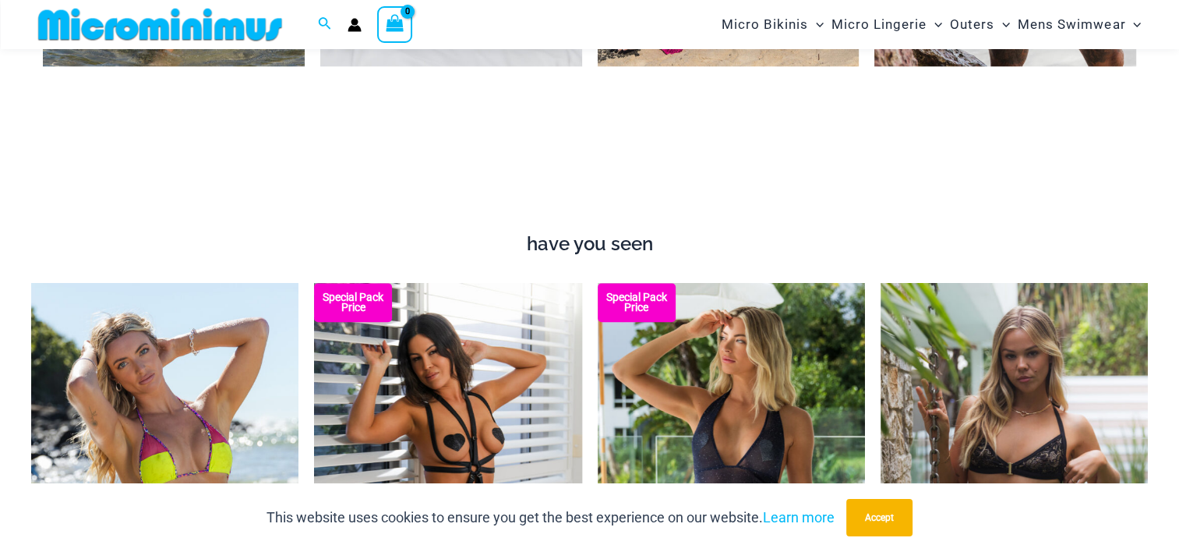
scroll to position [1624, 0]
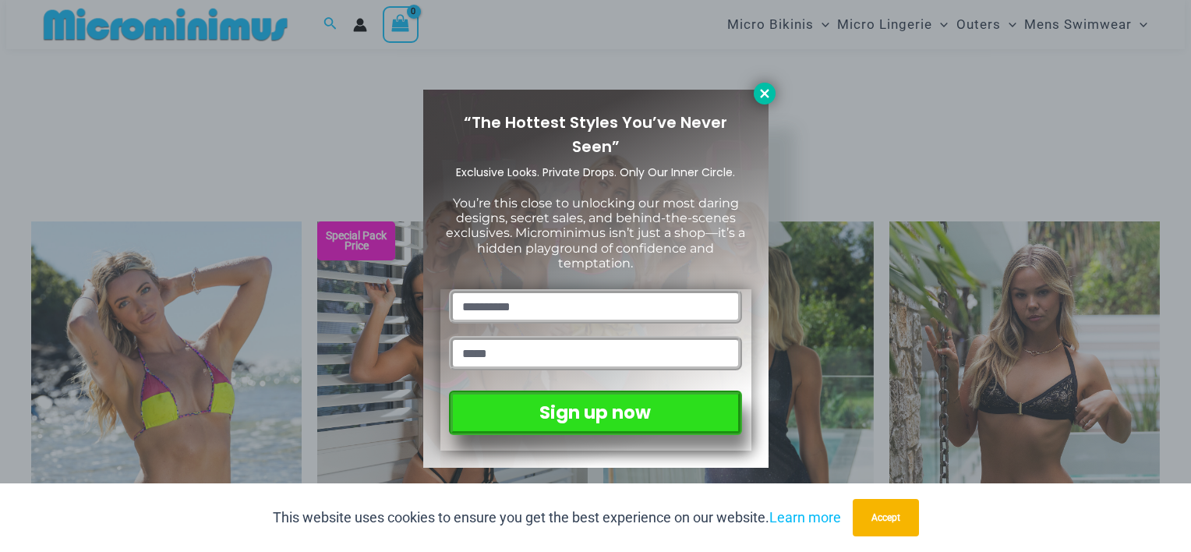
click at [764, 87] on icon at bounding box center [765, 94] width 14 height 14
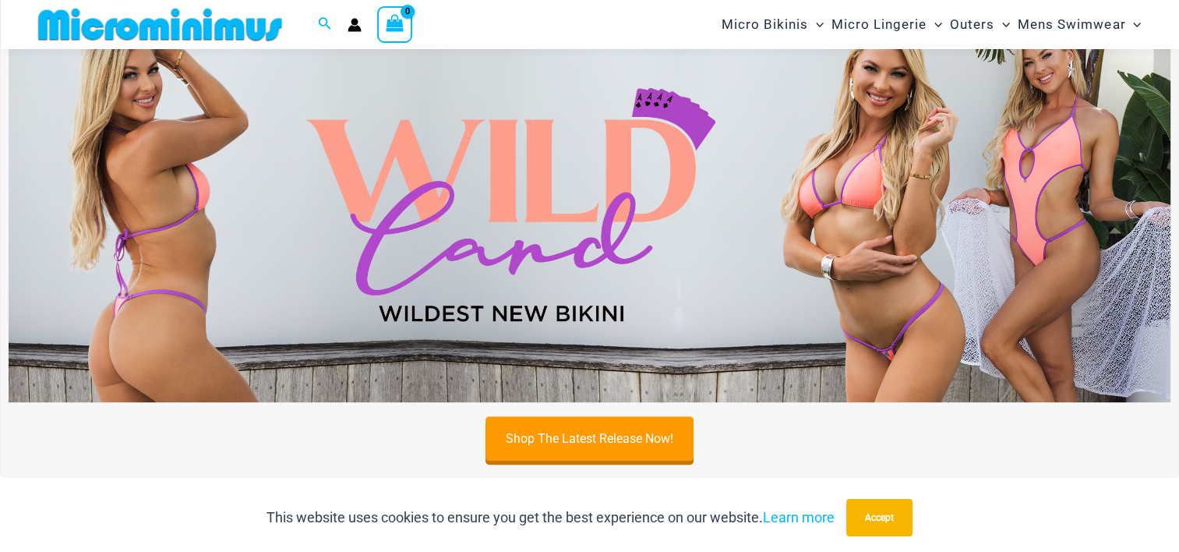
scroll to position [533, 0]
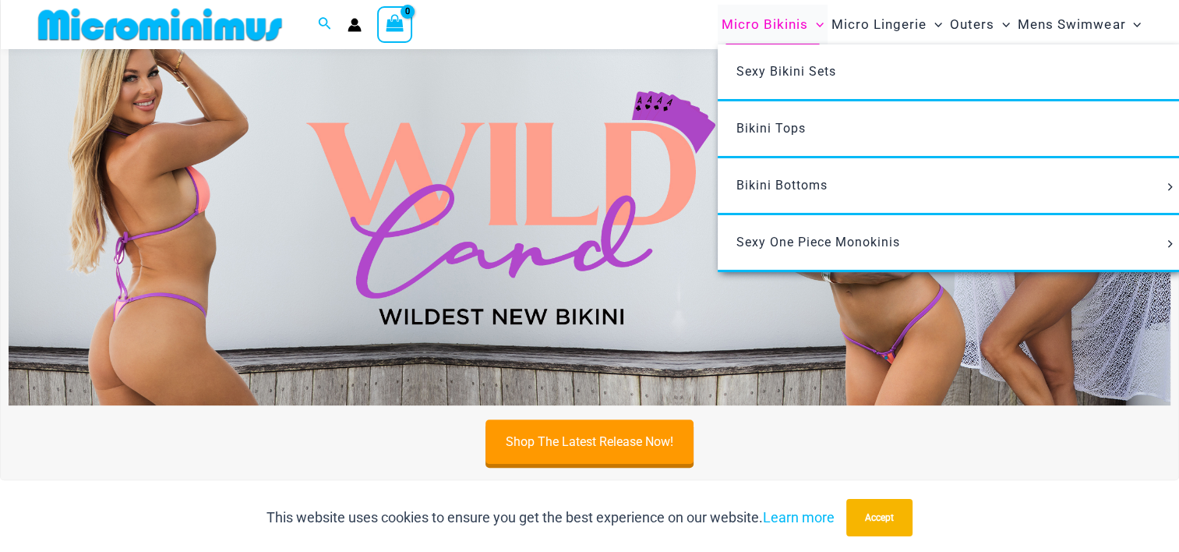
click at [762, 23] on span "Micro Bikinis" at bounding box center [765, 25] width 87 height 40
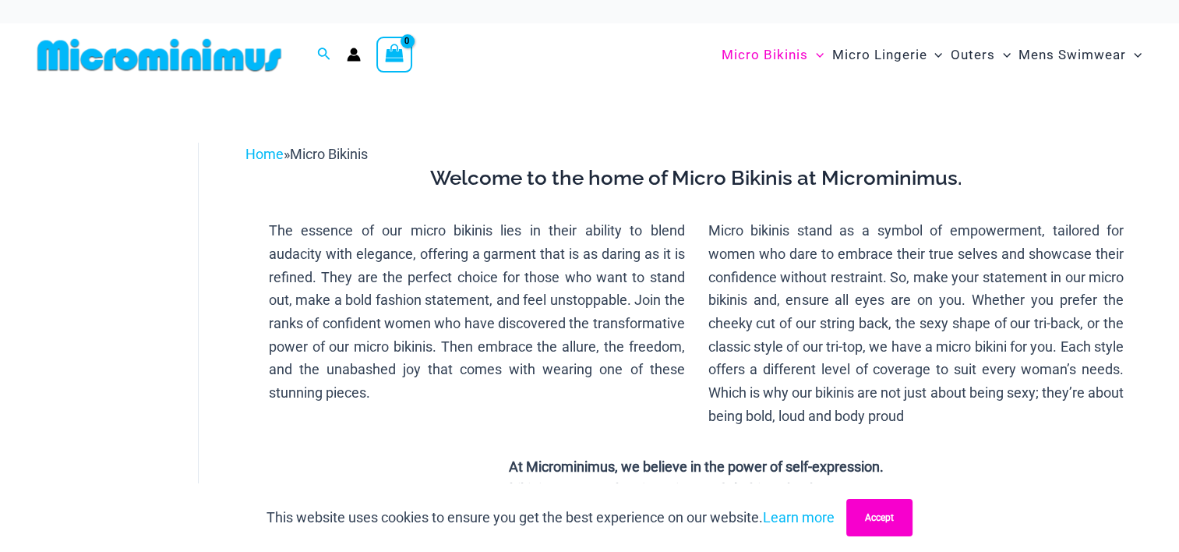
click at [880, 518] on button "Accept" at bounding box center [880, 517] width 66 height 37
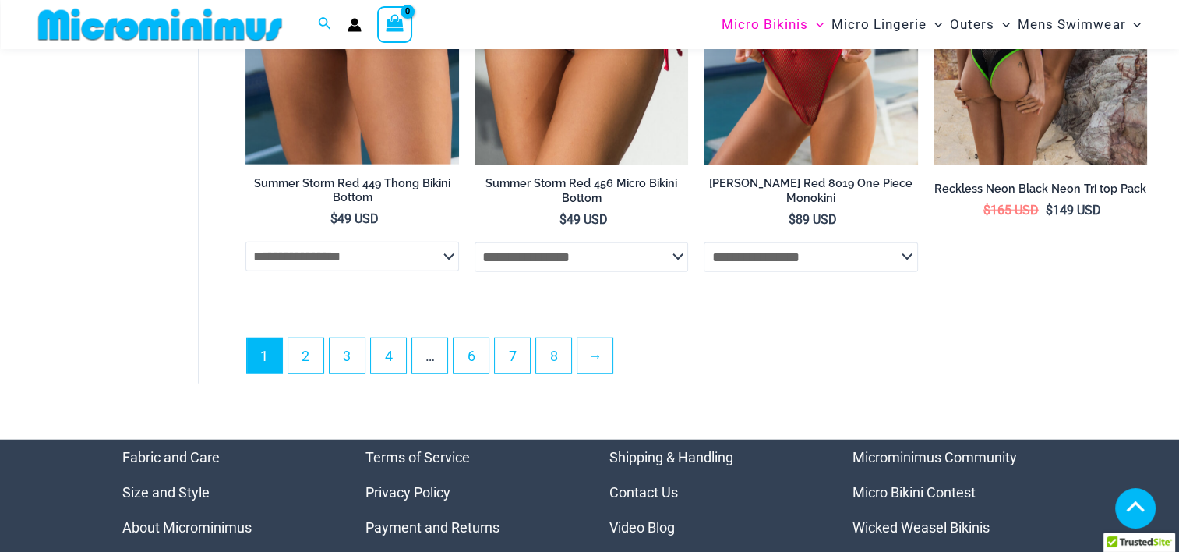
scroll to position [4041, 0]
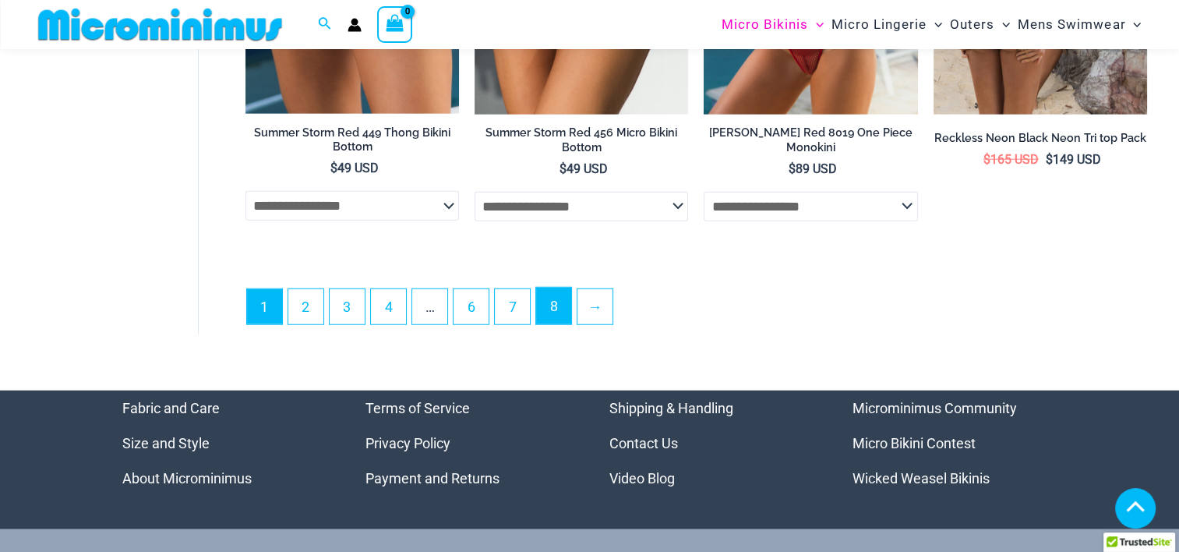
click at [553, 299] on link "8" at bounding box center [553, 306] width 35 height 37
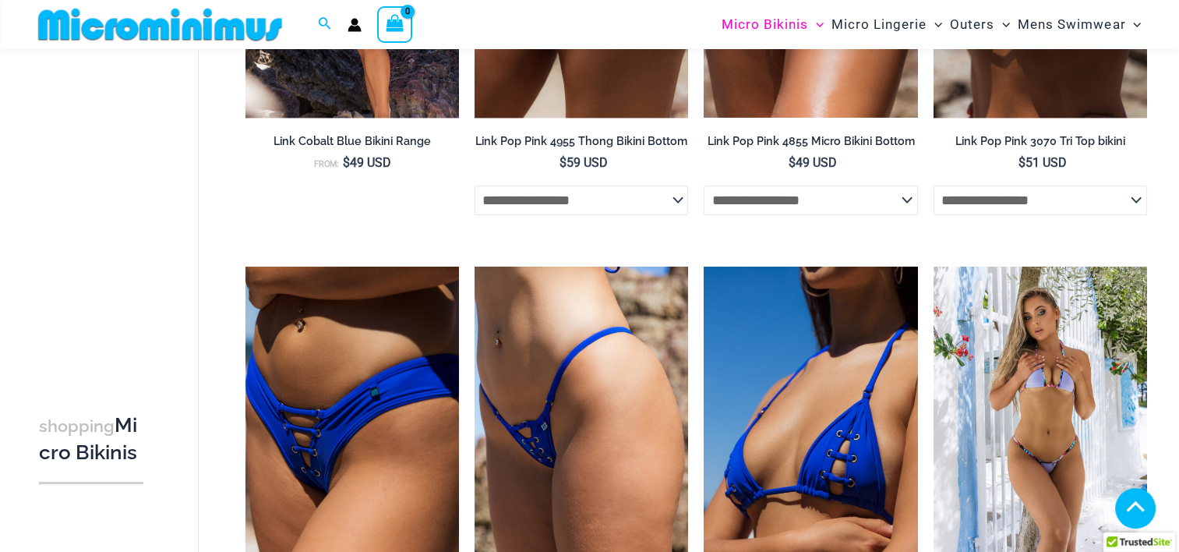
scroll to position [1390, 0]
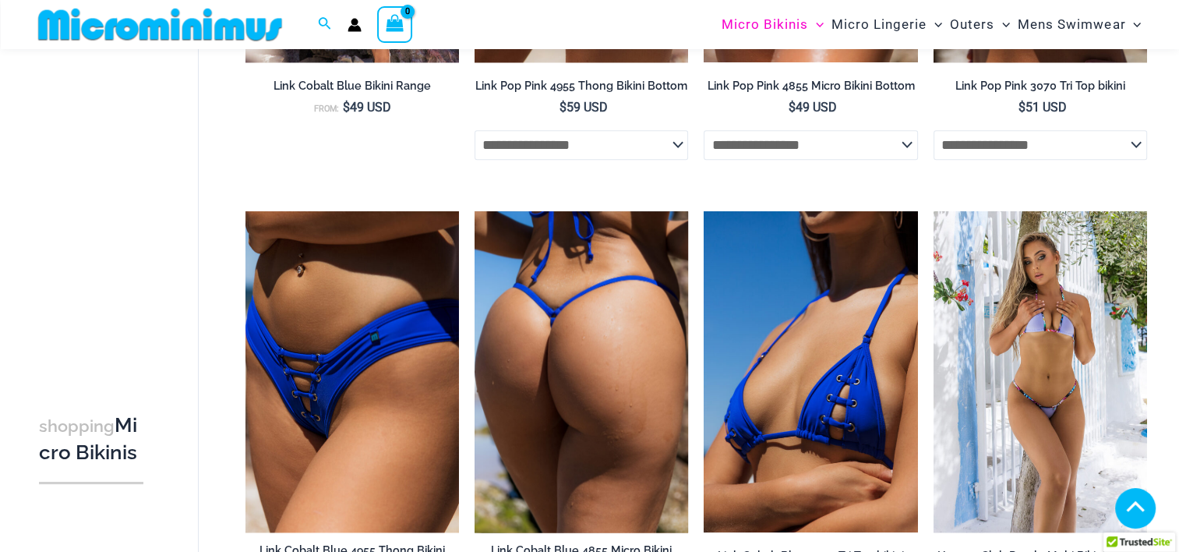
click at [540, 339] on img at bounding box center [582, 371] width 214 height 320
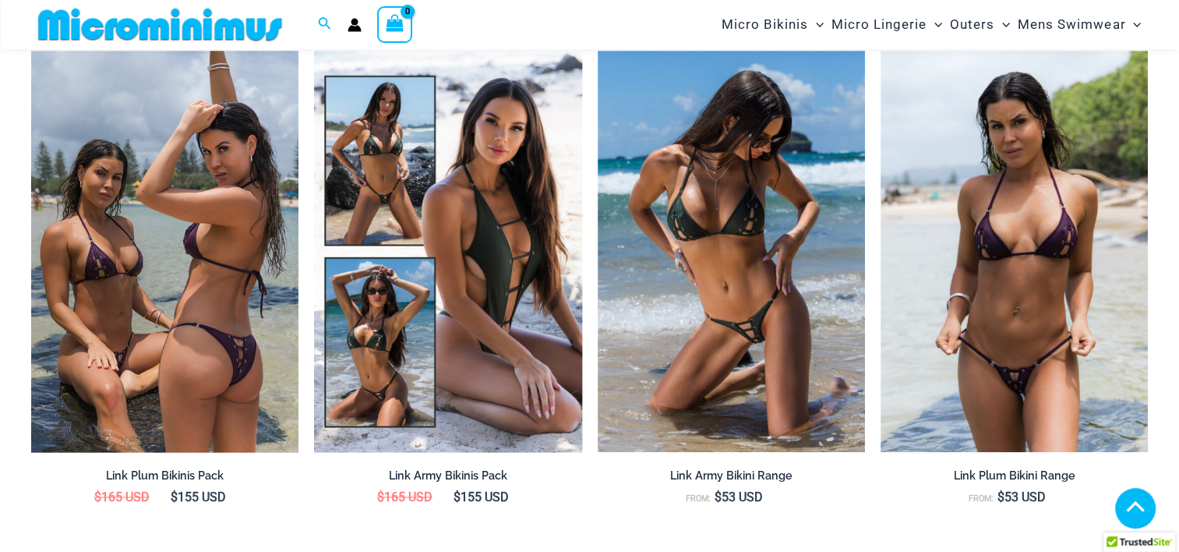
scroll to position [1702, 0]
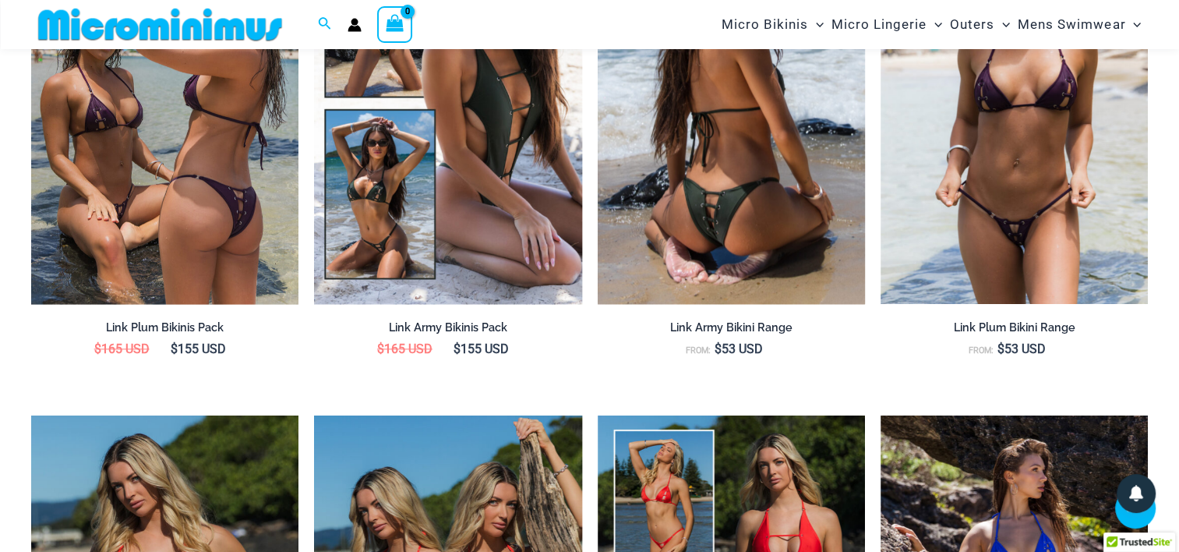
click at [733, 157] on img at bounding box center [731, 103] width 267 height 401
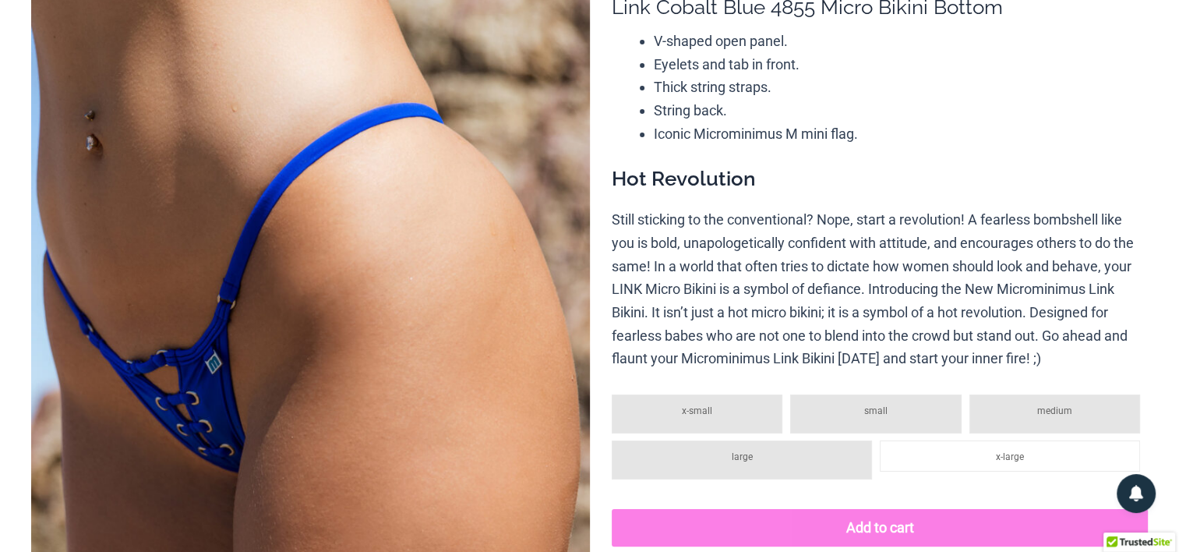
scroll to position [0, 0]
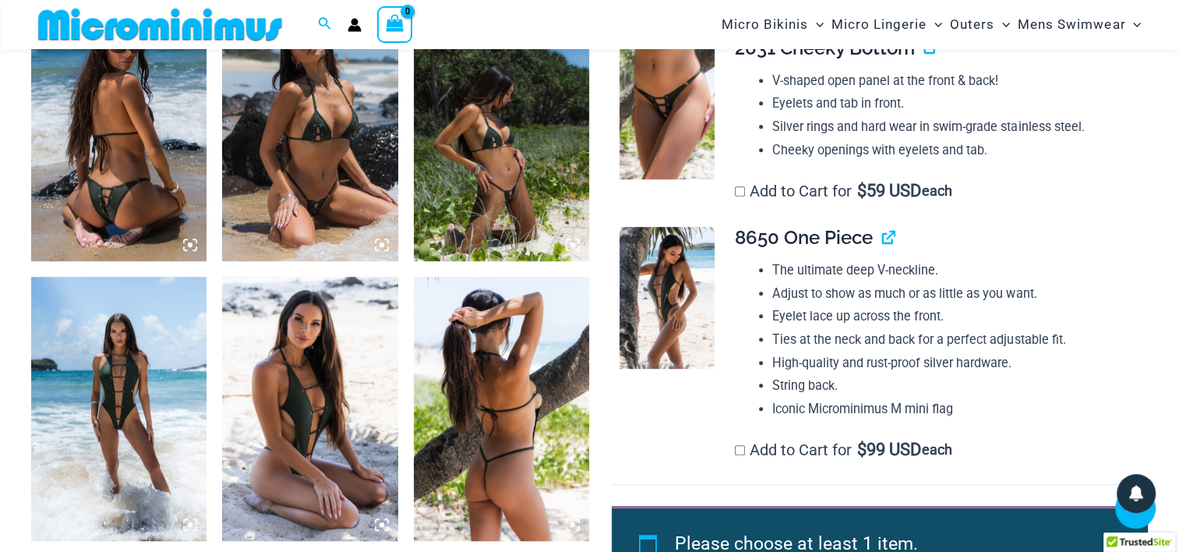
scroll to position [999, 0]
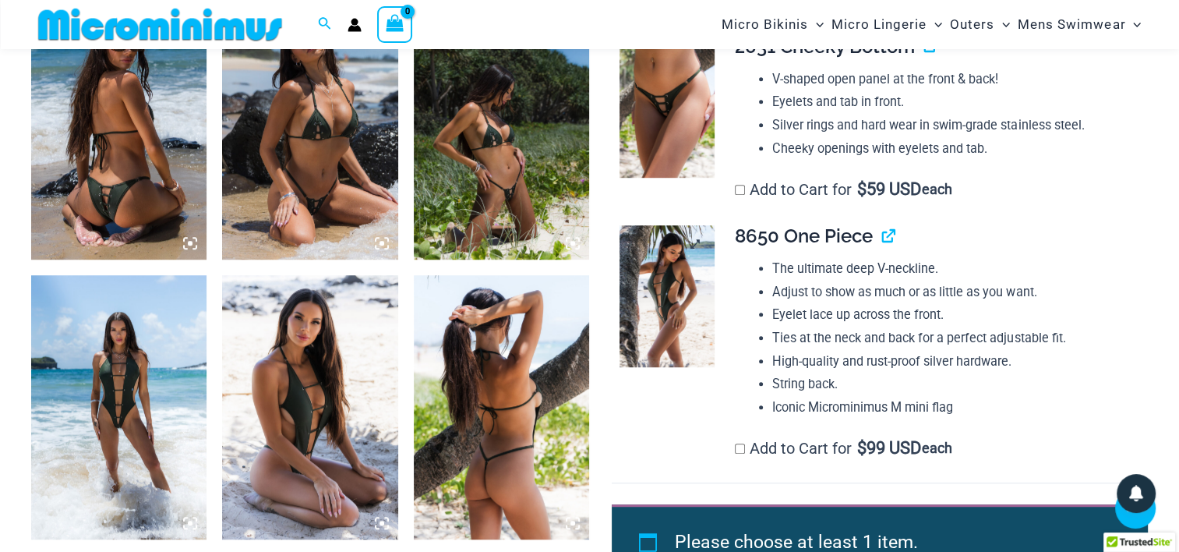
click at [670, 335] on img at bounding box center [667, 296] width 94 height 142
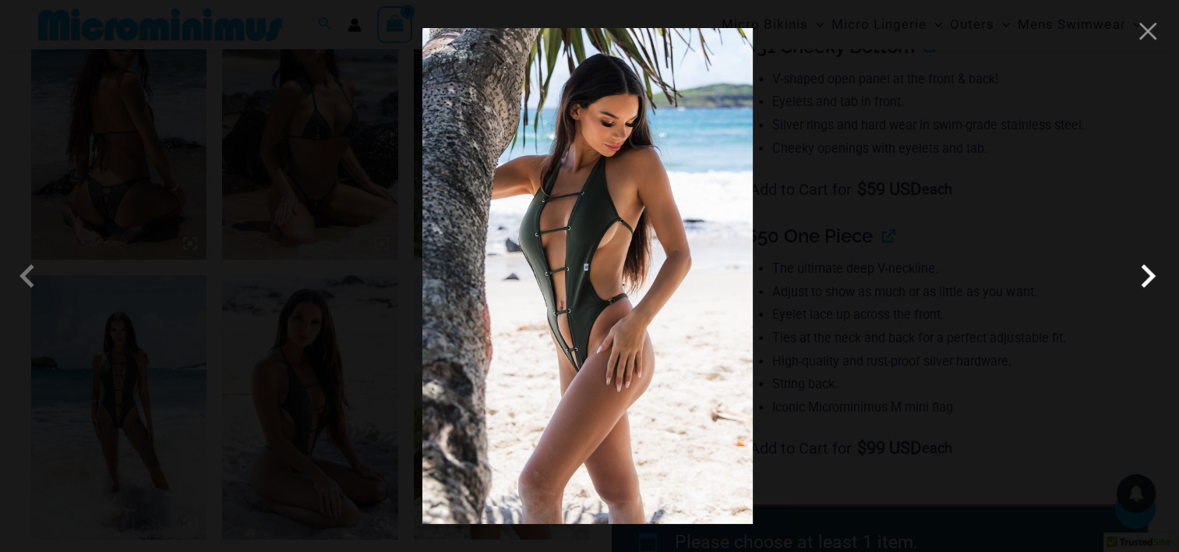
click at [1154, 268] on span at bounding box center [1148, 276] width 47 height 47
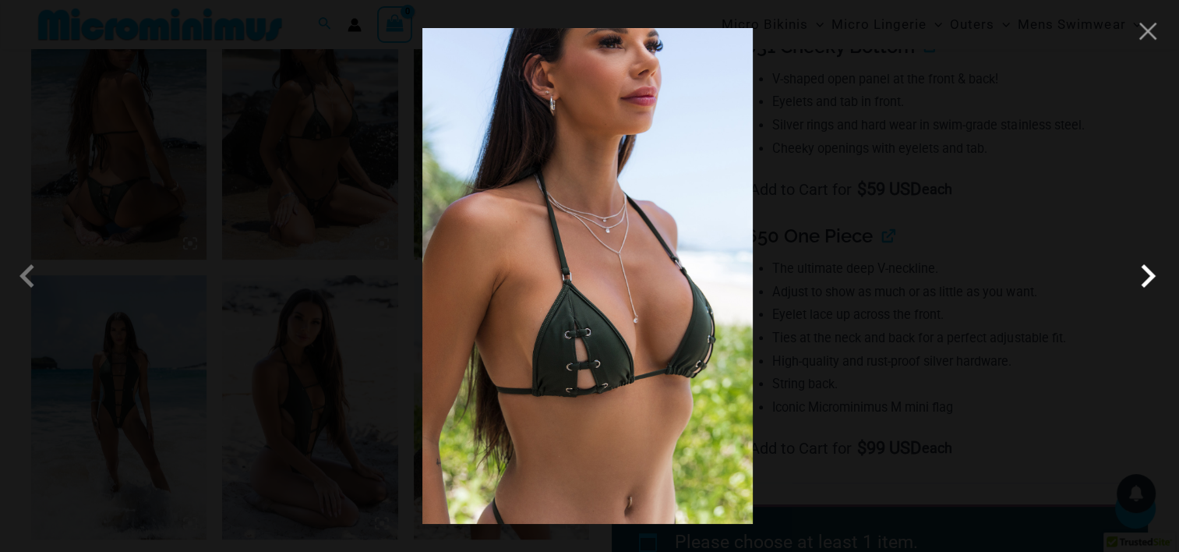
click at [1138, 274] on span at bounding box center [1148, 276] width 47 height 47
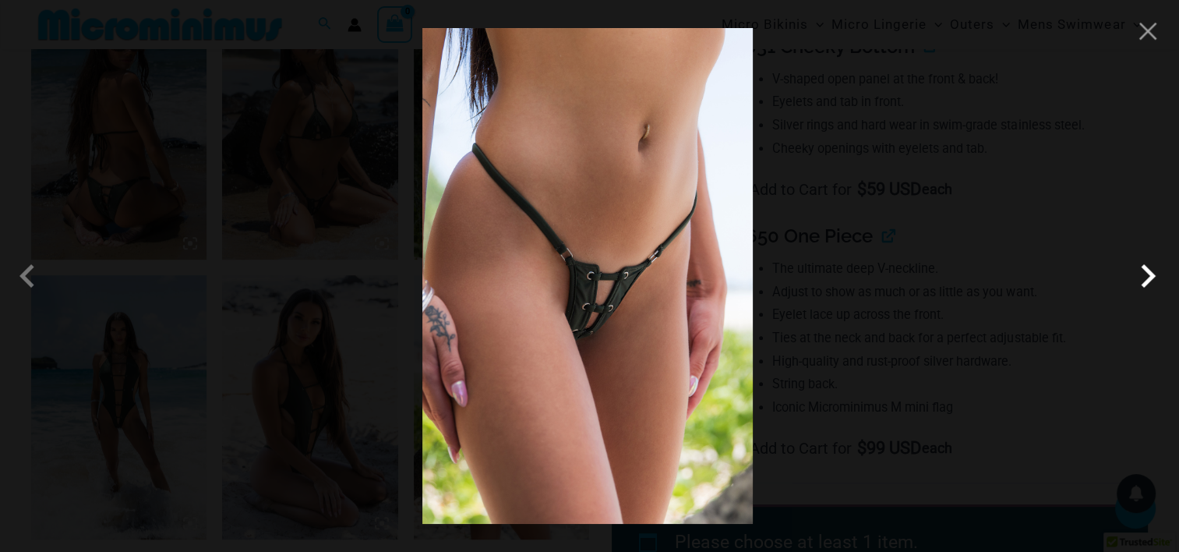
click at [1138, 274] on span at bounding box center [1148, 276] width 47 height 47
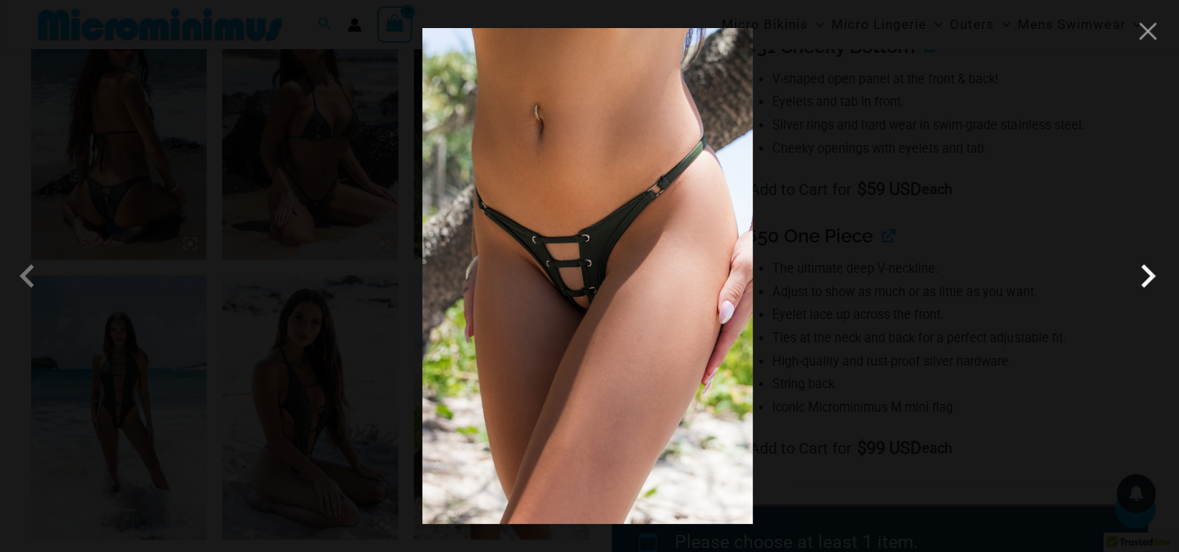
click at [1138, 274] on span at bounding box center [1148, 276] width 47 height 47
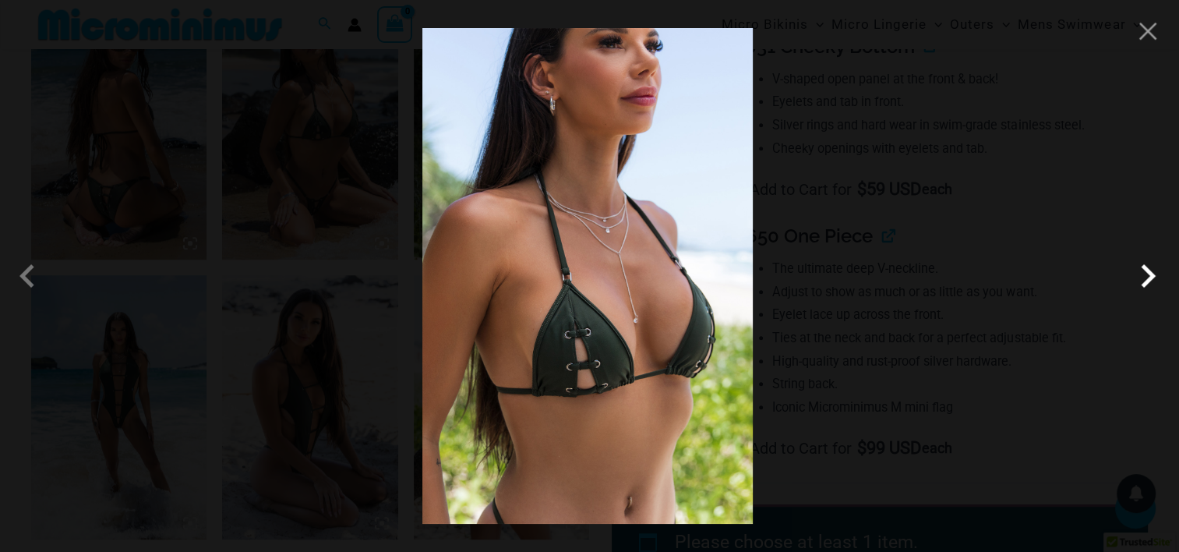
click at [1138, 274] on span at bounding box center [1148, 276] width 47 height 47
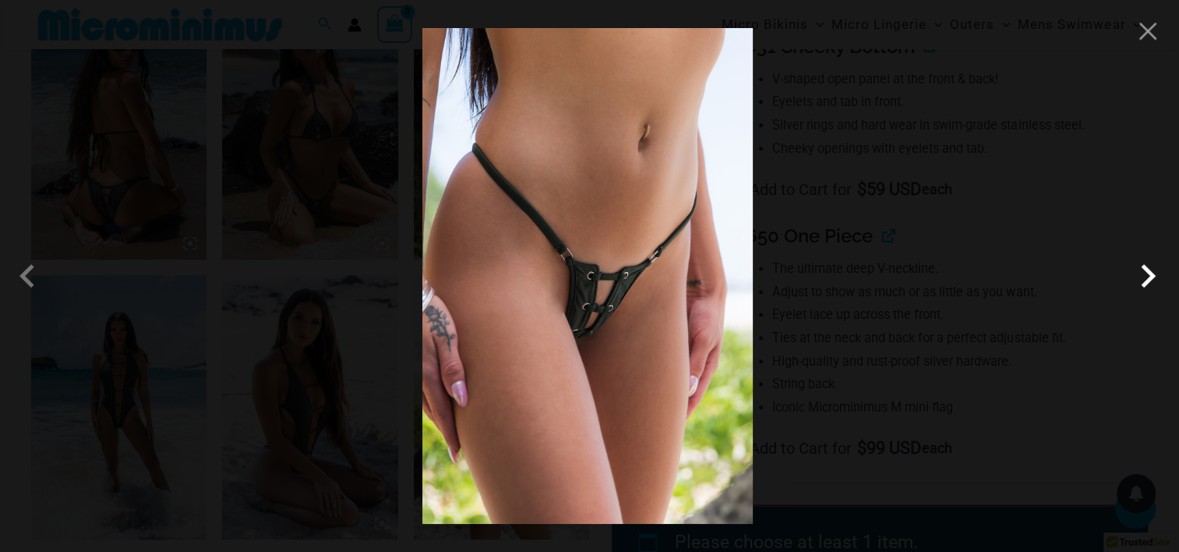
click at [1138, 274] on span at bounding box center [1148, 276] width 47 height 47
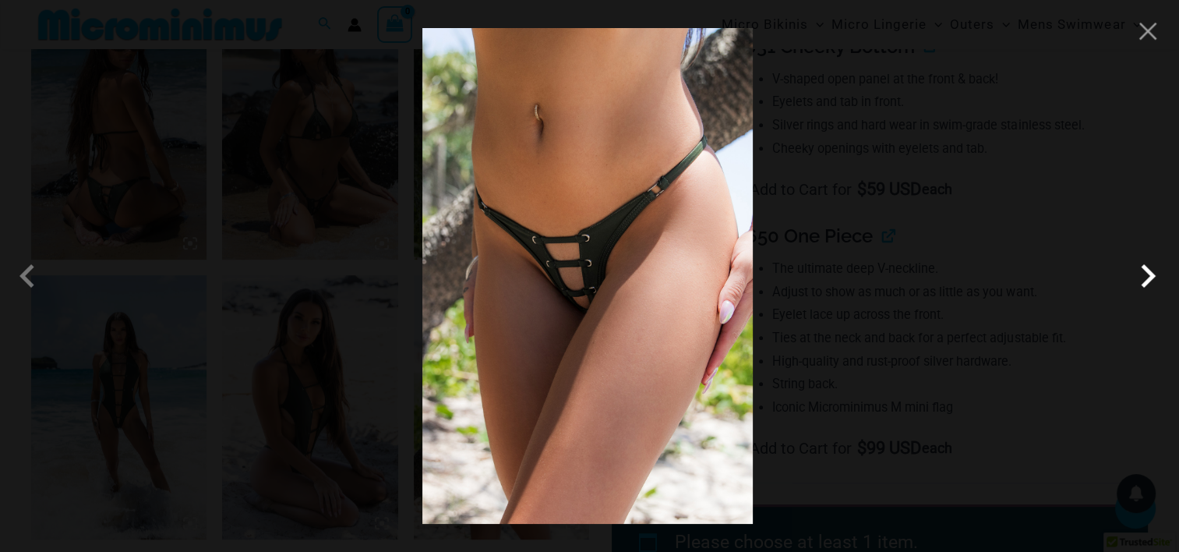
click at [1138, 274] on span at bounding box center [1148, 276] width 47 height 47
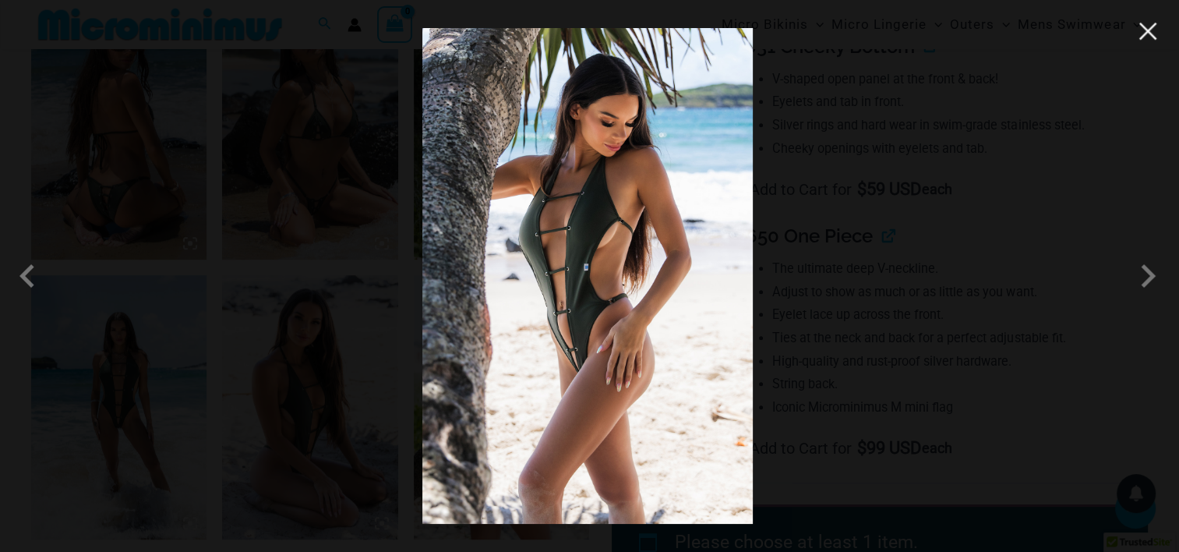
click at [1151, 32] on button "Close" at bounding box center [1147, 30] width 23 height 23
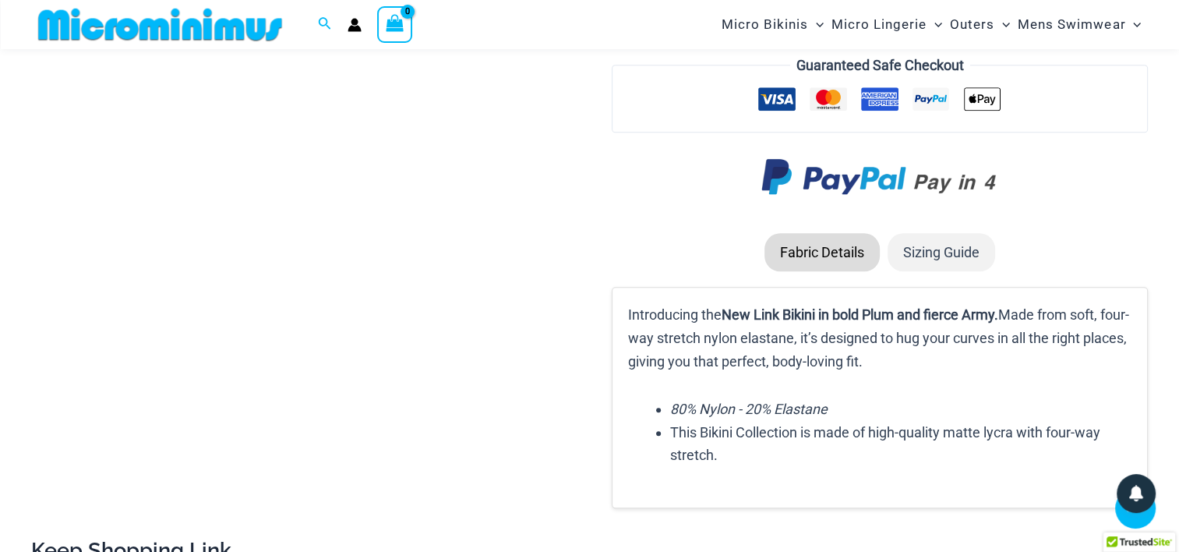
scroll to position [1077, 0]
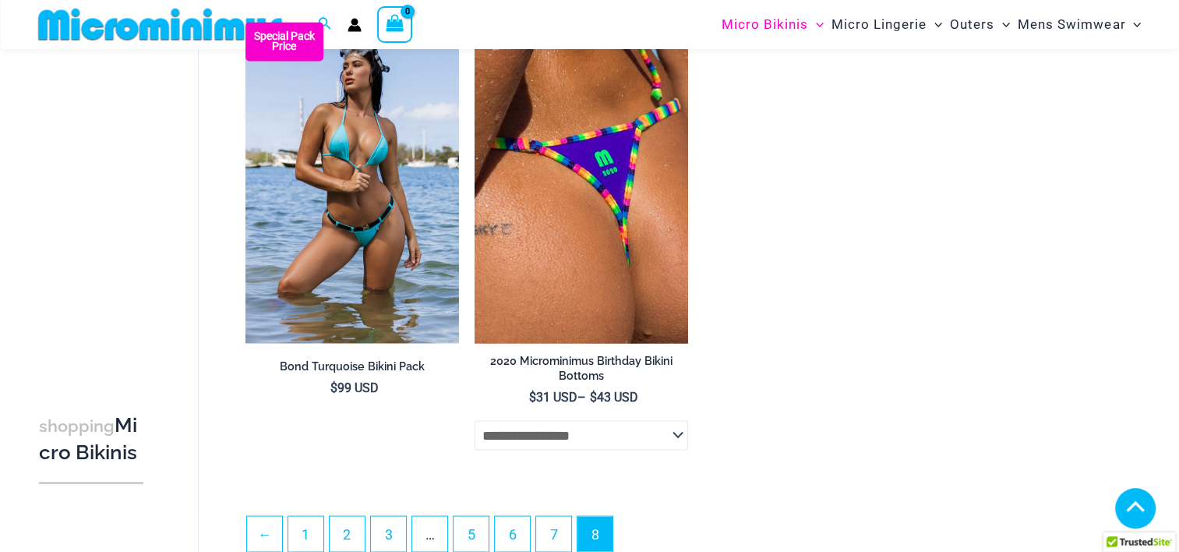
scroll to position [2690, 0]
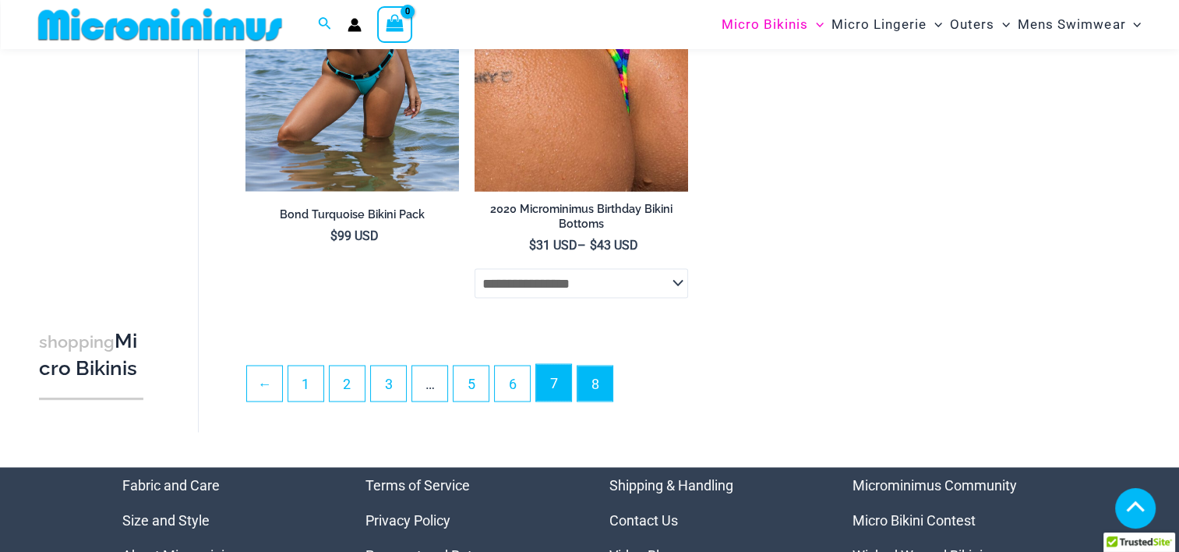
click at [550, 376] on link "7" at bounding box center [553, 382] width 35 height 37
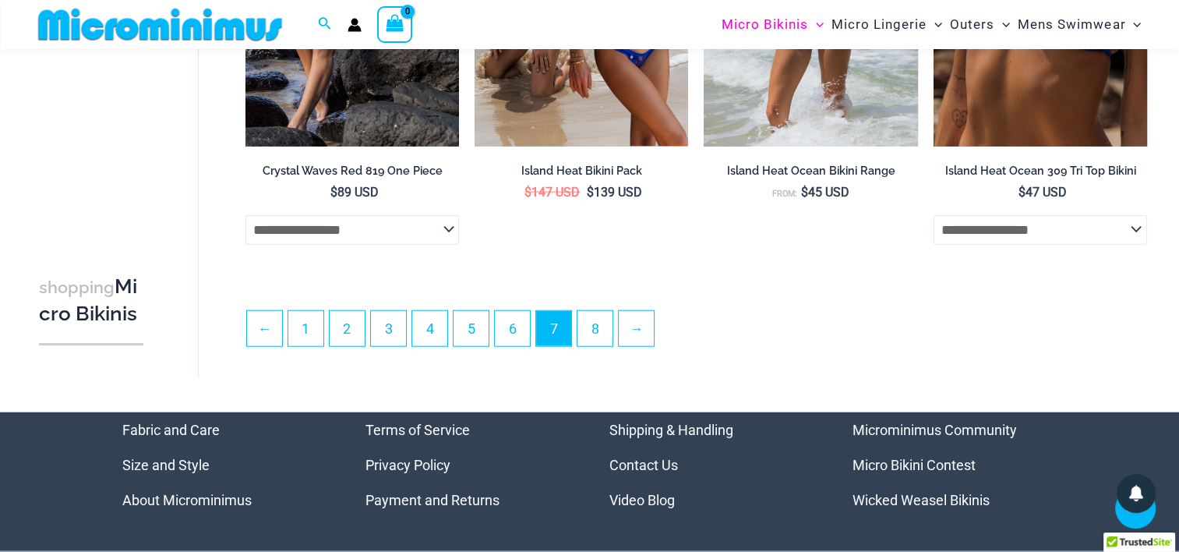
scroll to position [3728, 0]
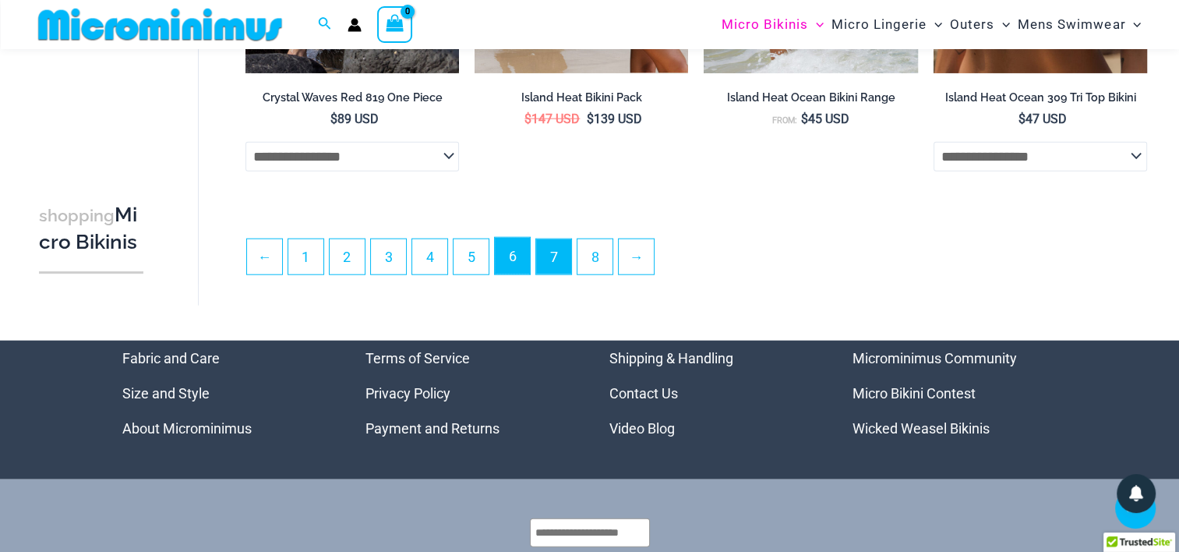
click at [509, 255] on link "6" at bounding box center [512, 256] width 35 height 37
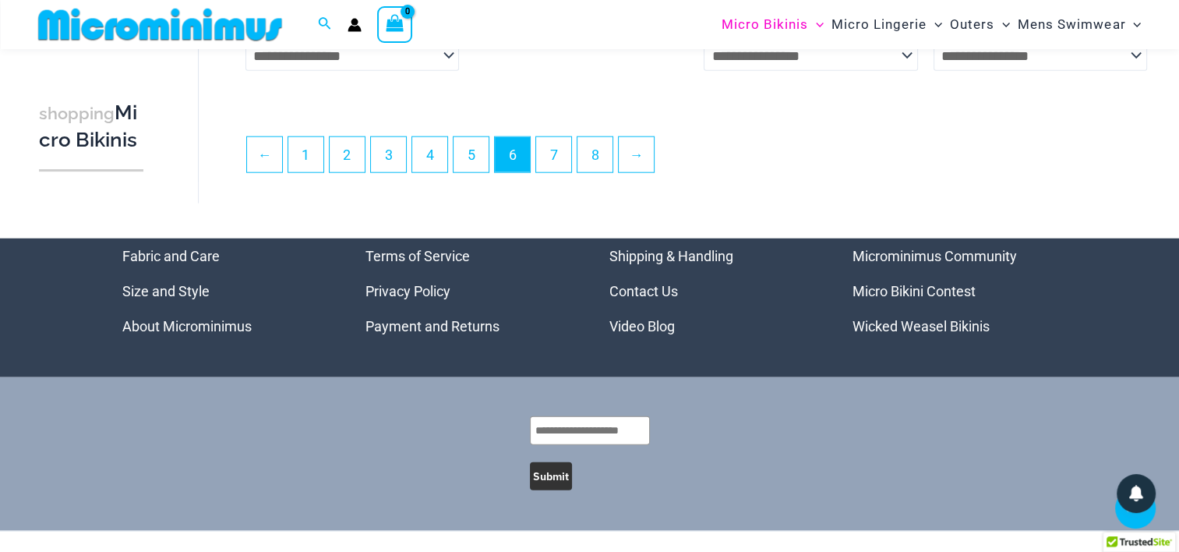
scroll to position [3883, 0]
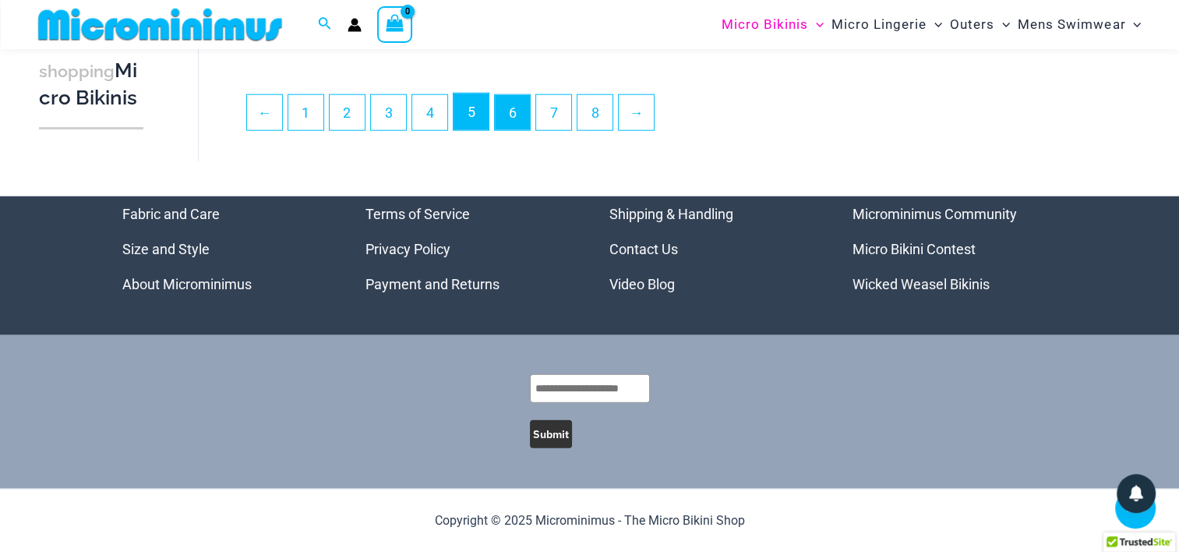
click at [475, 117] on link "5" at bounding box center [471, 112] width 35 height 37
click at [431, 115] on link "4" at bounding box center [429, 112] width 35 height 37
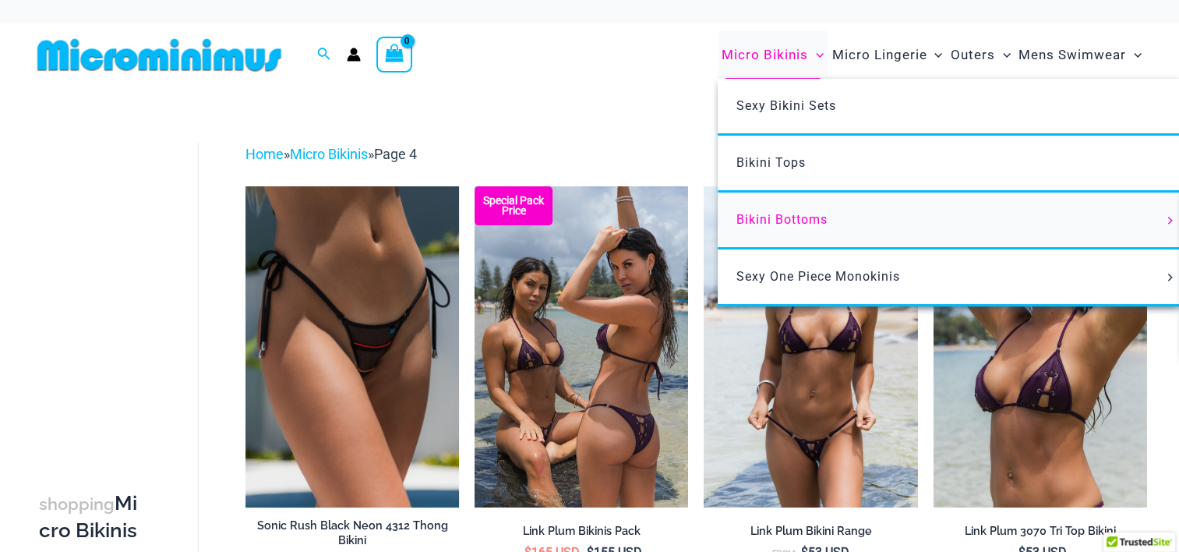
click at [758, 215] on span "Bikini Bottoms" at bounding box center [782, 219] width 91 height 15
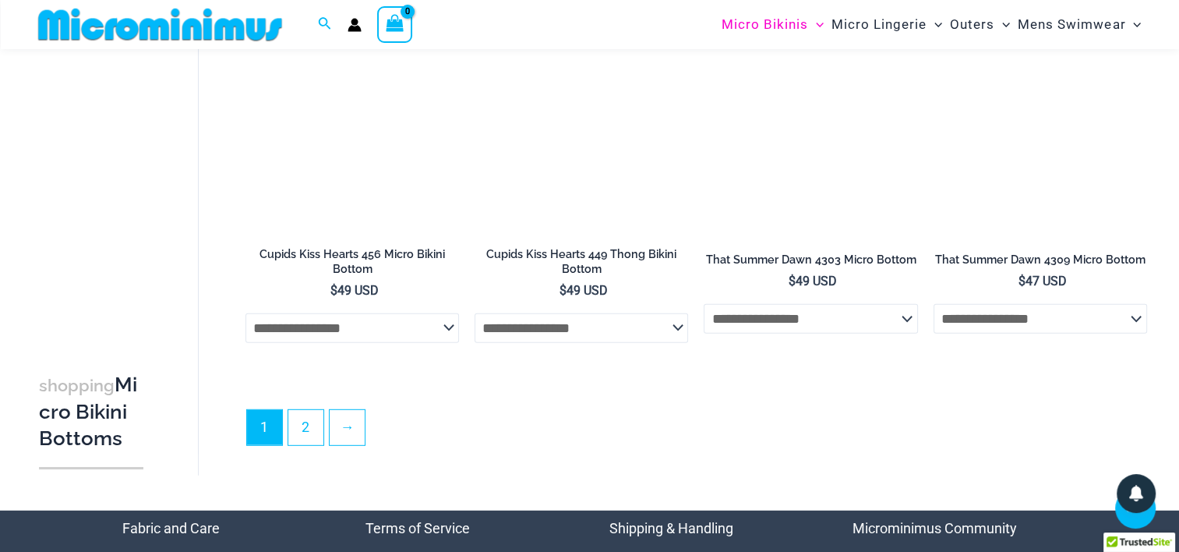
scroll to position [4332, 0]
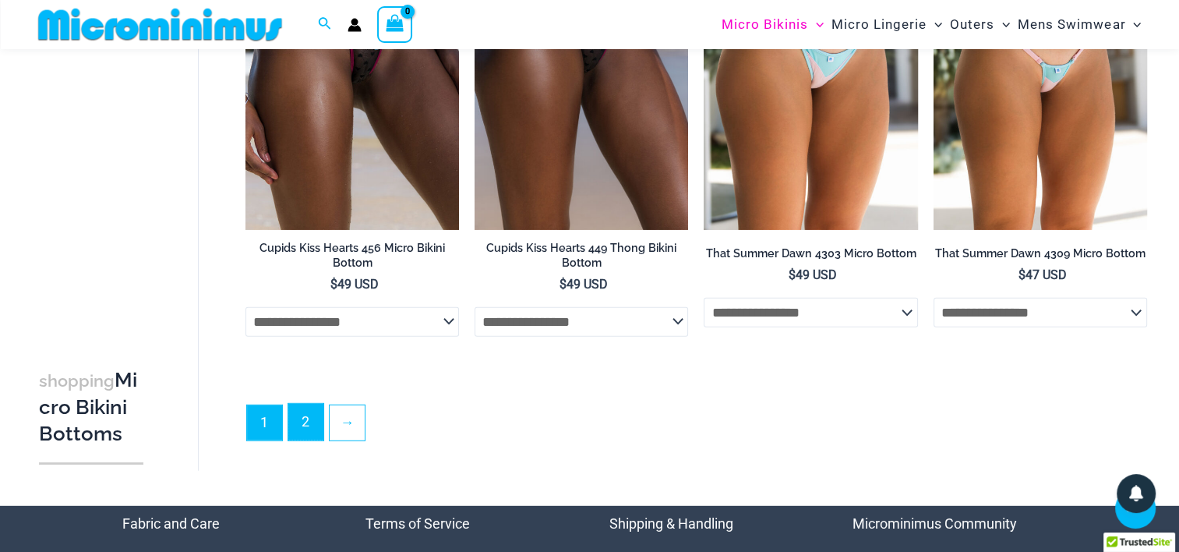
click at [311, 422] on link "2" at bounding box center [305, 422] width 35 height 37
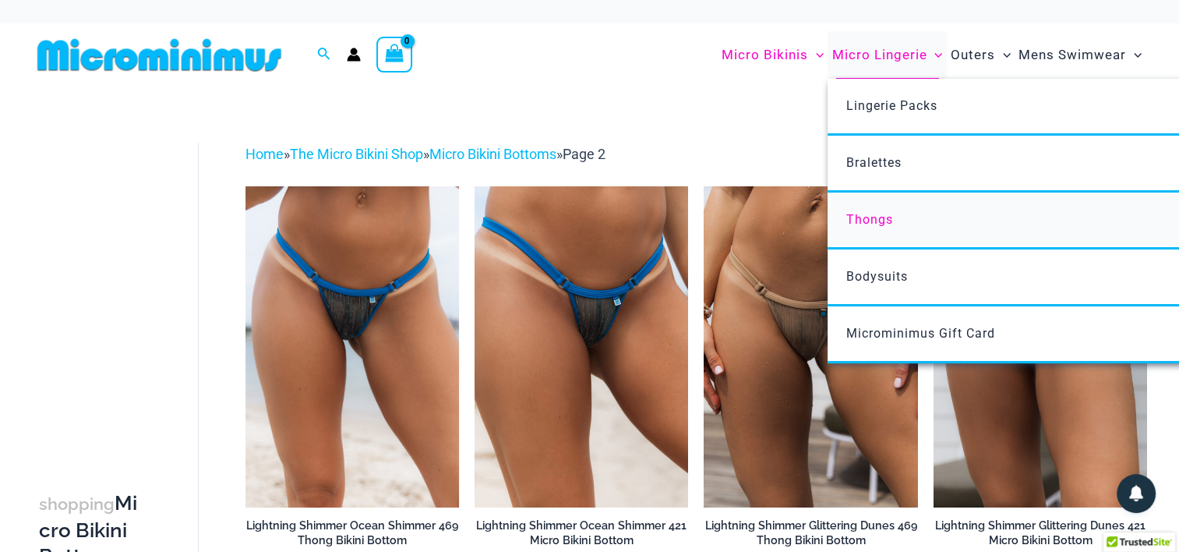
click at [891, 224] on span "Thongs" at bounding box center [870, 219] width 47 height 15
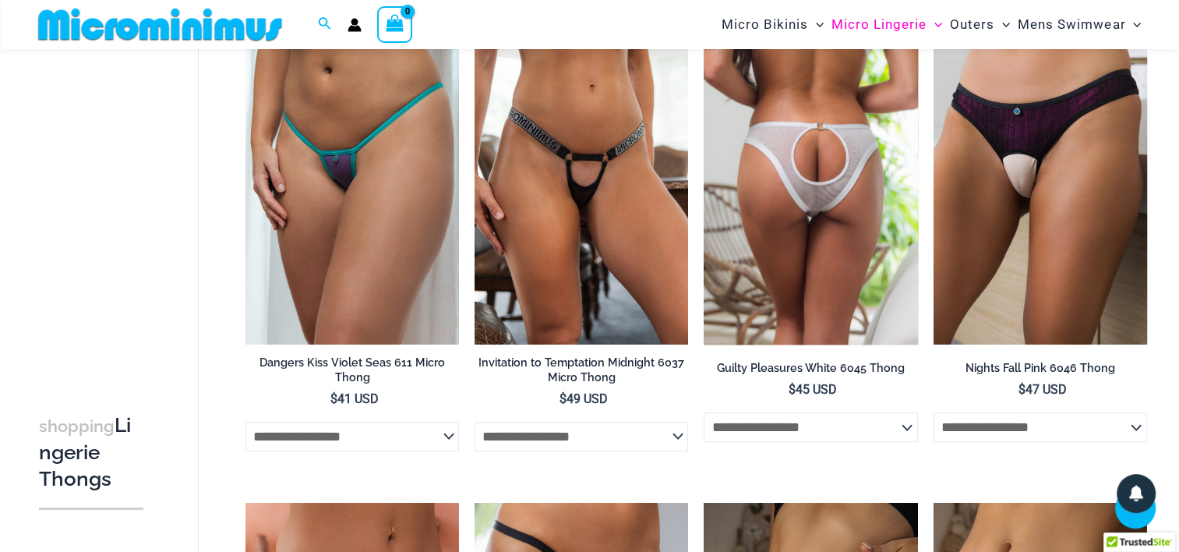
scroll to position [999, 0]
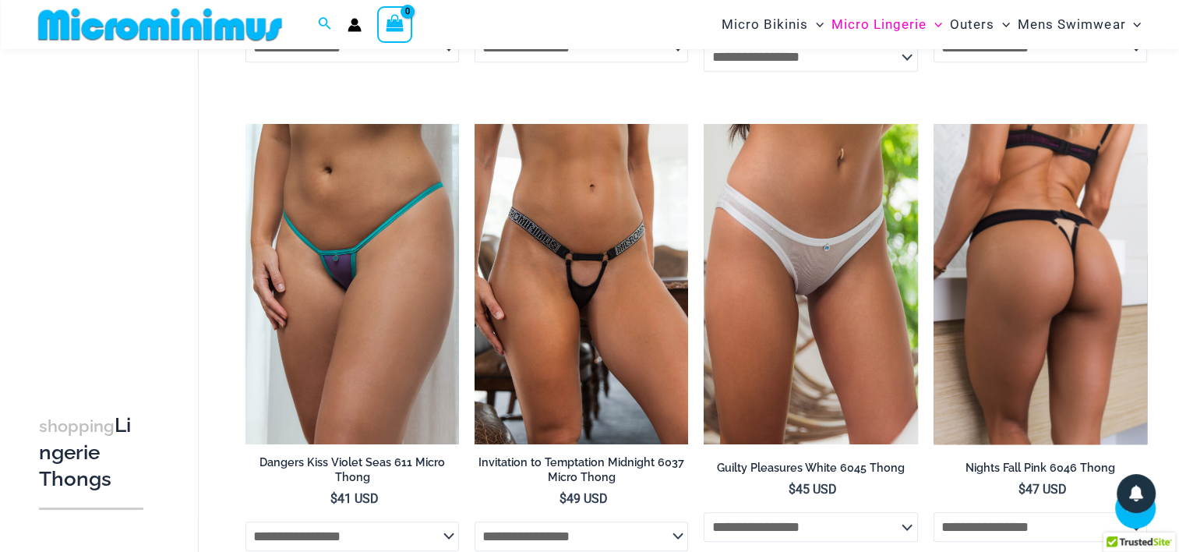
click at [1023, 270] on img at bounding box center [1041, 284] width 214 height 320
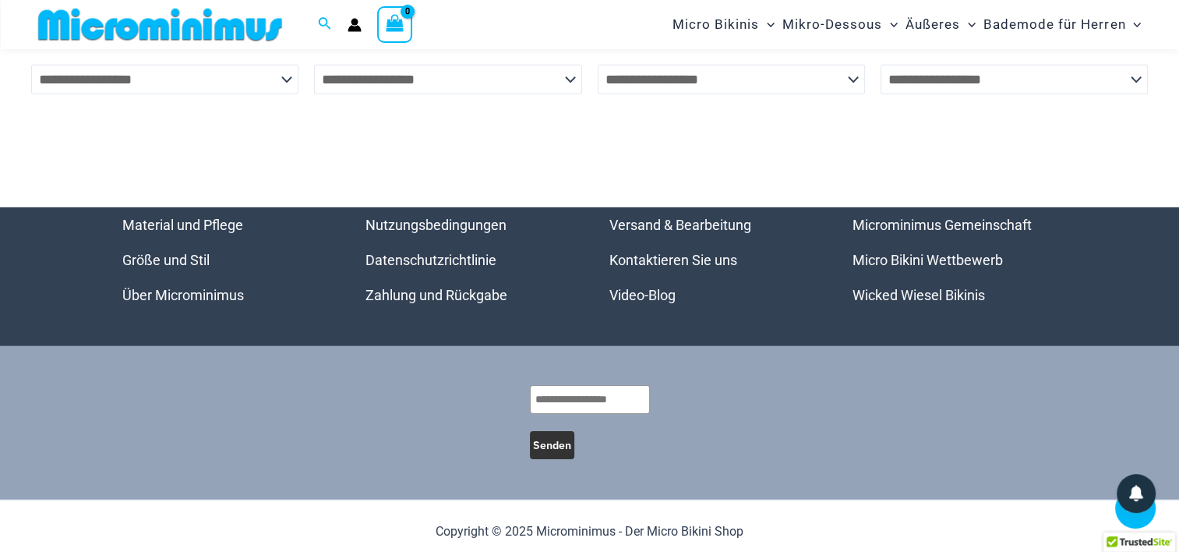
scroll to position [4800, 0]
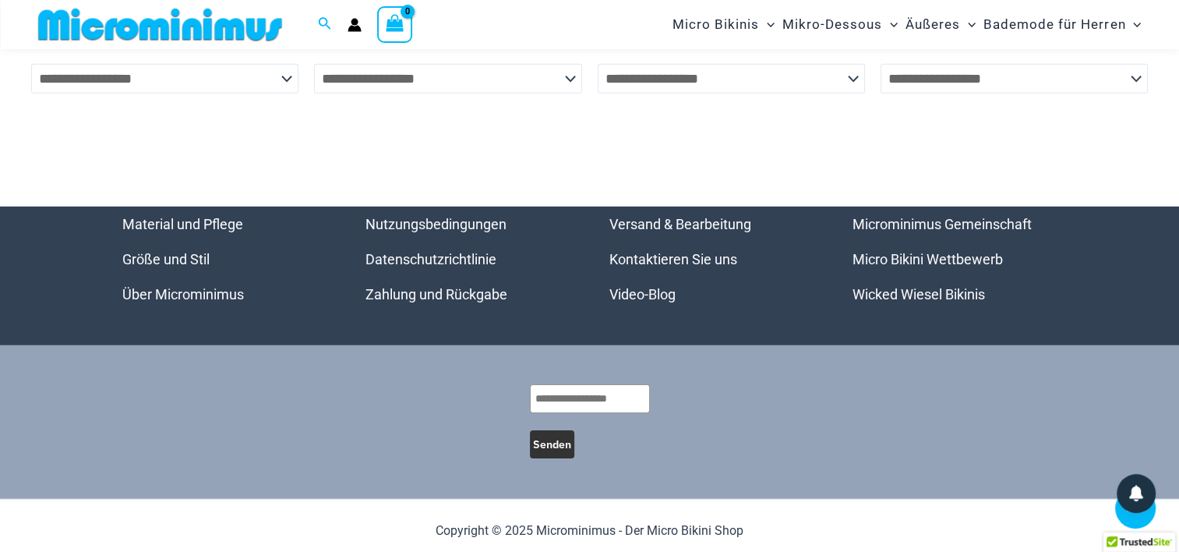
click at [949, 251] on link "Micro Bikini Wettbewerb" at bounding box center [928, 259] width 150 height 16
